Goal: Information Seeking & Learning: Find specific fact

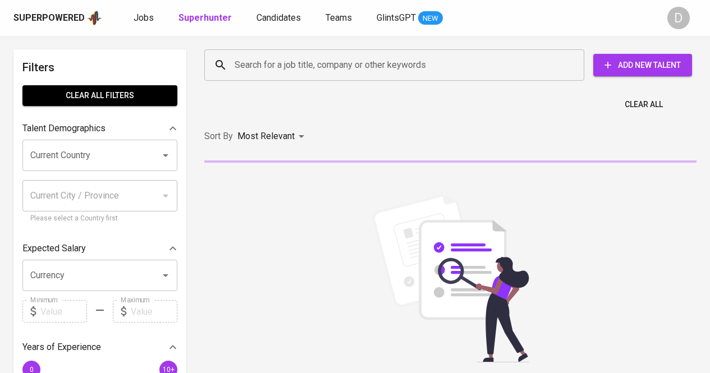
click at [287, 68] on input "Search for a job title, company or other keywords" at bounding box center [397, 64] width 331 height 21
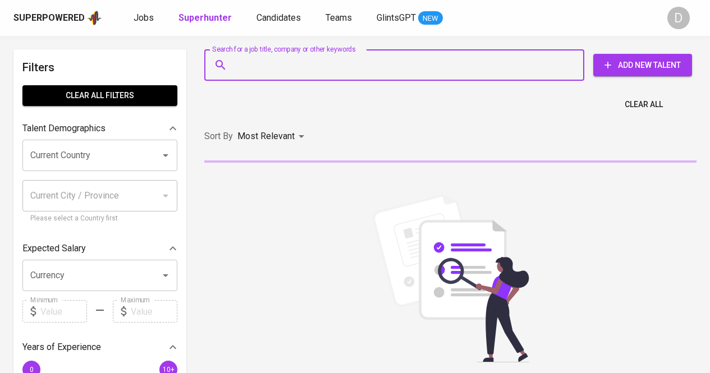
paste input "PT OPTIMA DAYA SOLUSI"
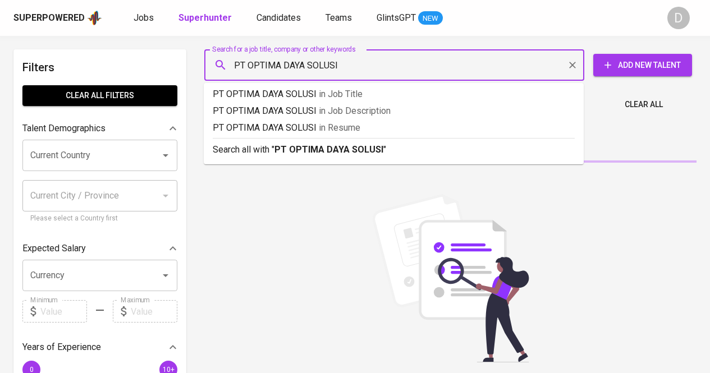
click at [249, 62] on input "PT OPTIMA DAYA SOLUSI" at bounding box center [397, 64] width 331 height 21
type input "OPTIMA DAYA SOLUSI"
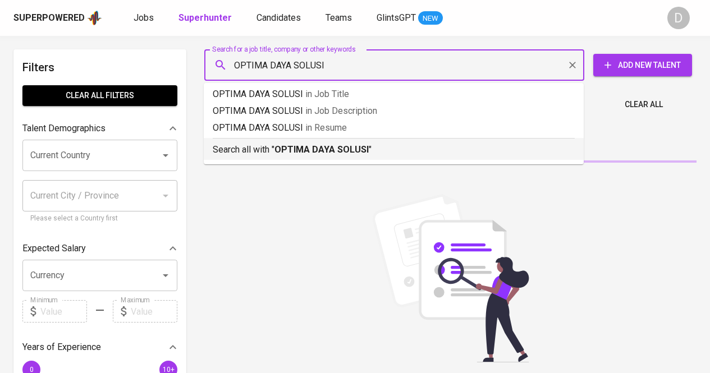
click at [387, 158] on li "Search all with " OPTIMA DAYA SOLUSI "" at bounding box center [394, 149] width 380 height 22
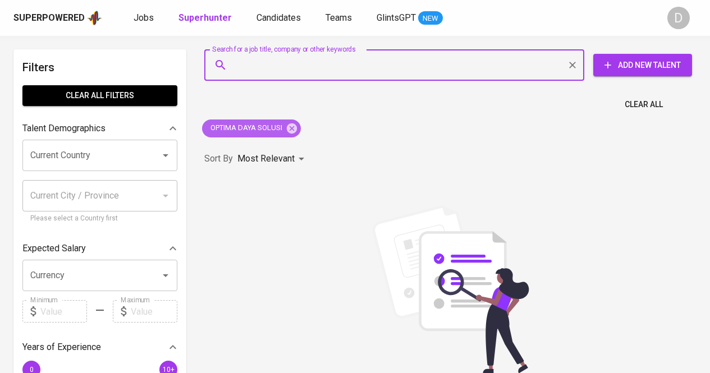
click at [236, 125] on span "OPTIMA DAYA SOLUSI" at bounding box center [245, 128] width 87 height 11
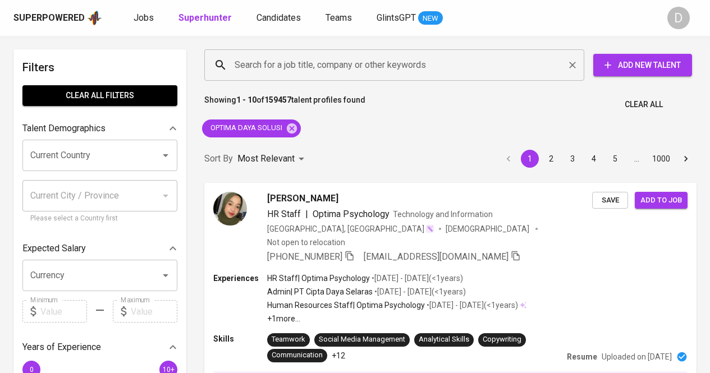
click at [363, 57] on input "Search for a job title, company or other keywords" at bounding box center [397, 64] width 331 height 21
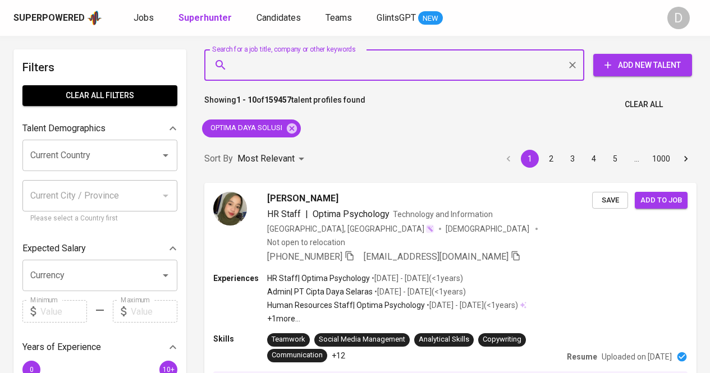
paste input "fitria.anjelina@mindwavesolution.com"
type input "fitria.anjelina@mindwavesolution.com"
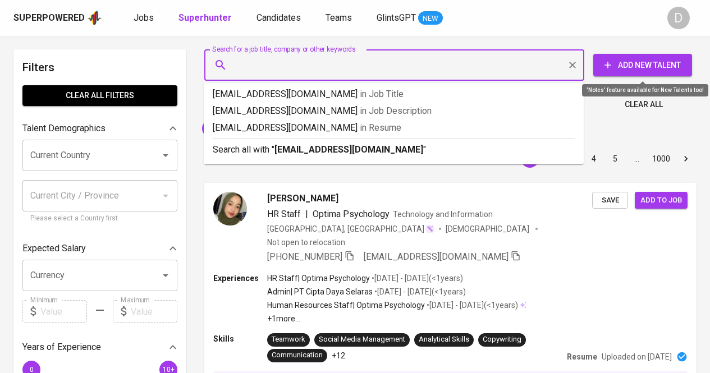
click at [343, 154] on div "Sort By Most Relevant MOST_RELEVANT 1 2 3 4 5 … 1000" at bounding box center [451, 159] width 506 height 34
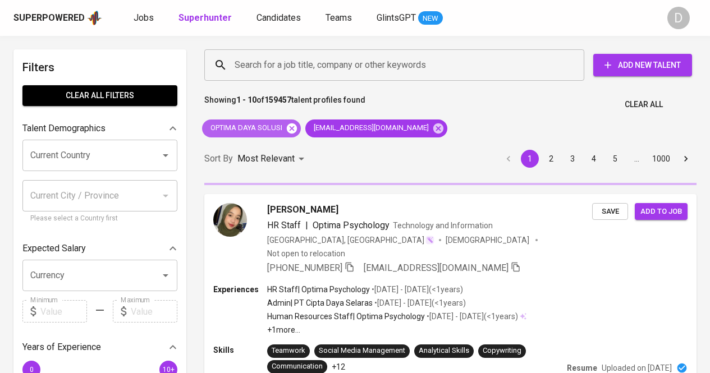
click at [294, 128] on icon at bounding box center [292, 128] width 10 height 10
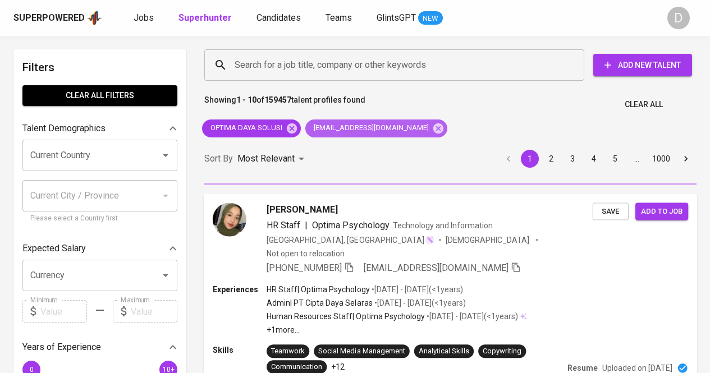
click at [305, 128] on span "fitria.anjelina@mindwavesolution.com" at bounding box center [370, 128] width 130 height 11
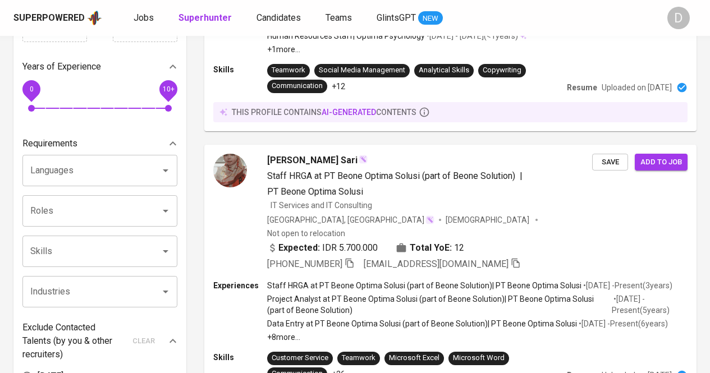
scroll to position [56, 0]
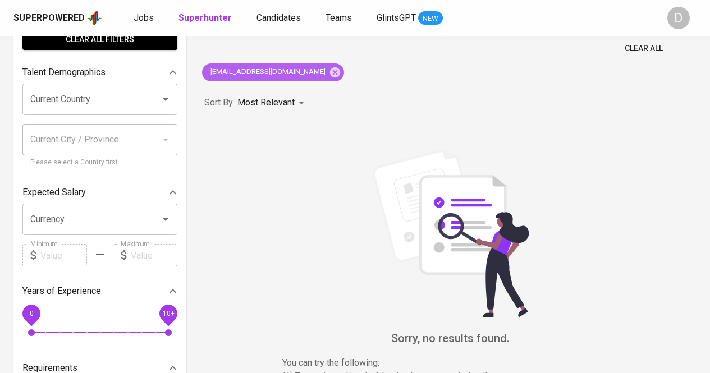
click at [341, 68] on icon at bounding box center [335, 72] width 12 height 12
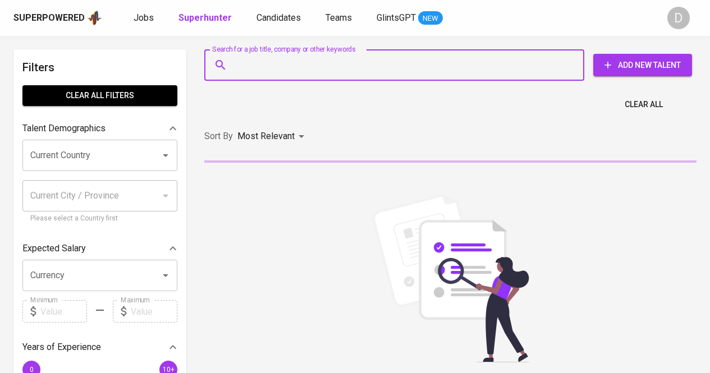
click at [355, 68] on input "Search for a job title, company or other keywords" at bounding box center [397, 64] width 331 height 21
paste input "Fitria Anjelina"
type input "Fitria Anjelina"
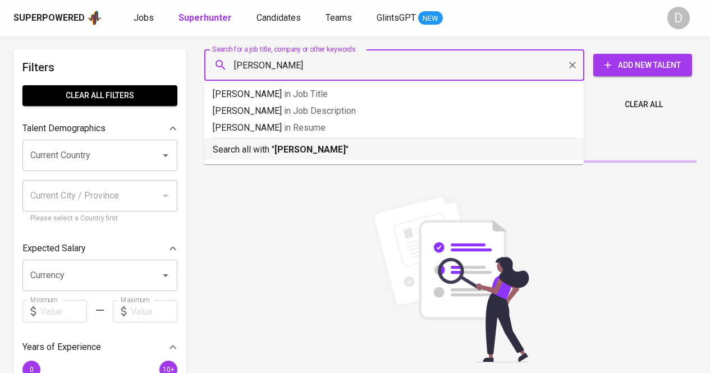
click at [334, 154] on p "Search all with " Fitria Anjelina "" at bounding box center [394, 149] width 362 height 13
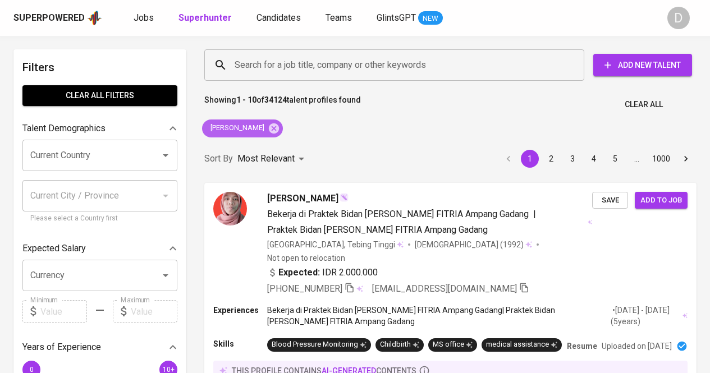
click at [217, 127] on span "Fitria Anjelina" at bounding box center [236, 128] width 69 height 11
drag, startPoint x: 207, startPoint y: 73, endPoint x: 201, endPoint y: 75, distance: 5.9
click at [205, 73] on div "Search for a job title, company or other keywords" at bounding box center [394, 64] width 380 height 31
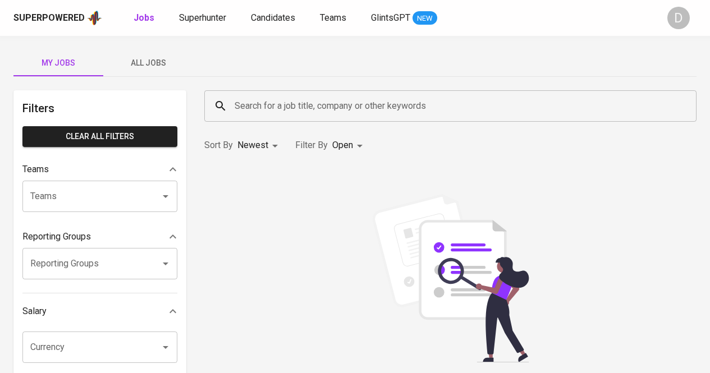
click at [243, 107] on input "Search for a job title, company or other keywords" at bounding box center [453, 105] width 443 height 21
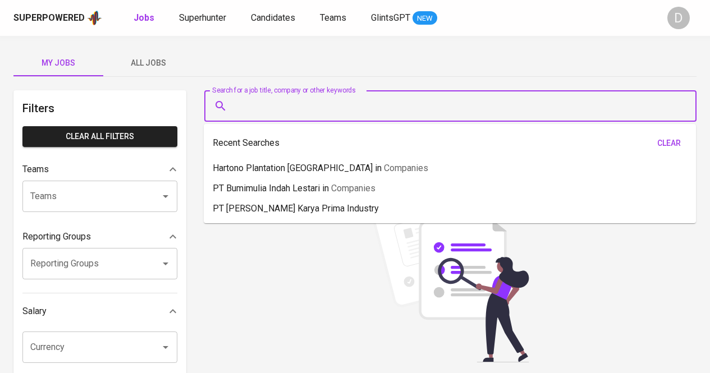
paste input "PT. Menara Inter Mode"
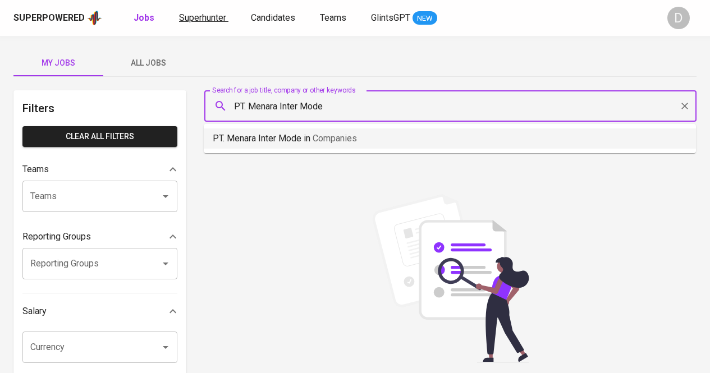
type input "PT. Menara Inter Mode"
click at [201, 19] on span "Superhunter" at bounding box center [202, 17] width 47 height 11
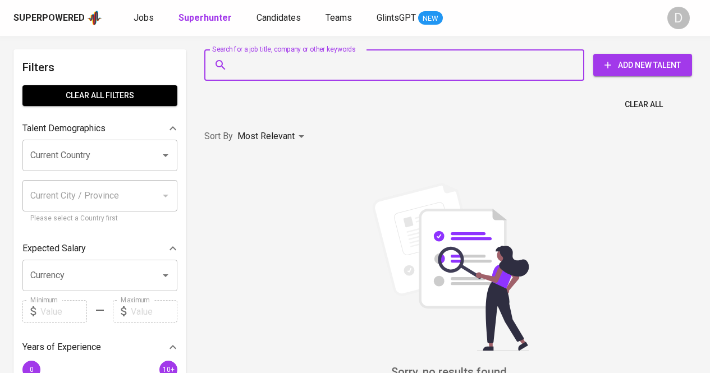
click at [297, 69] on input "Search for a job title, company or other keywords" at bounding box center [397, 64] width 331 height 21
paste input "PT. Menara Inter Mode"
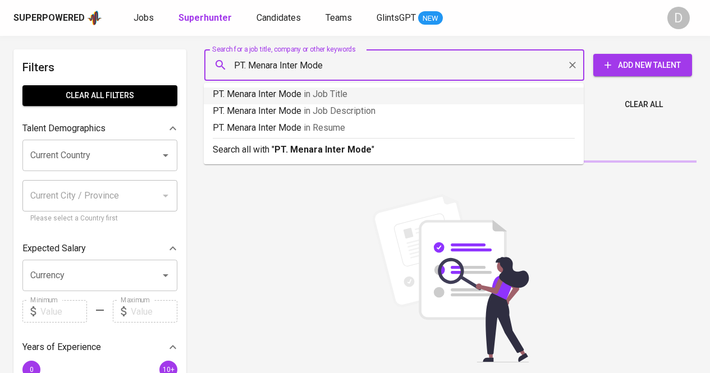
drag, startPoint x: 248, startPoint y: 68, endPoint x: 241, endPoint y: 67, distance: 6.4
click at [241, 67] on input "PT. Menara Inter Mode" at bounding box center [397, 64] width 331 height 21
click at [244, 63] on input "PT. Menara Inter Mode" at bounding box center [397, 64] width 331 height 21
click at [251, 68] on input "PT. Menara Inter Mode" at bounding box center [397, 64] width 331 height 21
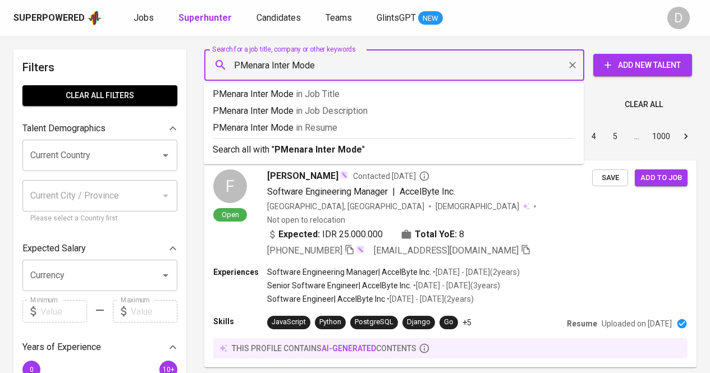
type input "Menara Inter Mode"
click at [278, 147] on div "Sort By Most Relevant MOST_RELEVANT 1 2 3 4 5 … 1000" at bounding box center [451, 137] width 506 height 34
